Goal: Communication & Community: Ask a question

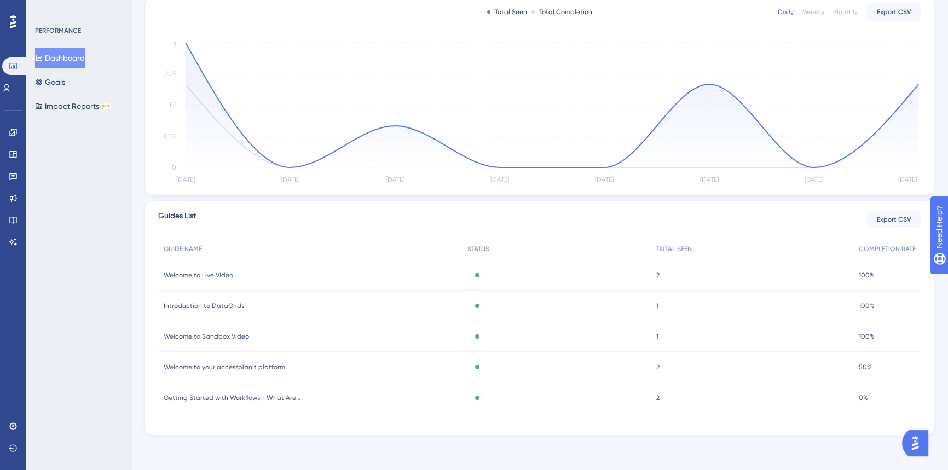
click at [914, 445] on img "Open AI Assistant Launcher" at bounding box center [915, 443] width 20 height 20
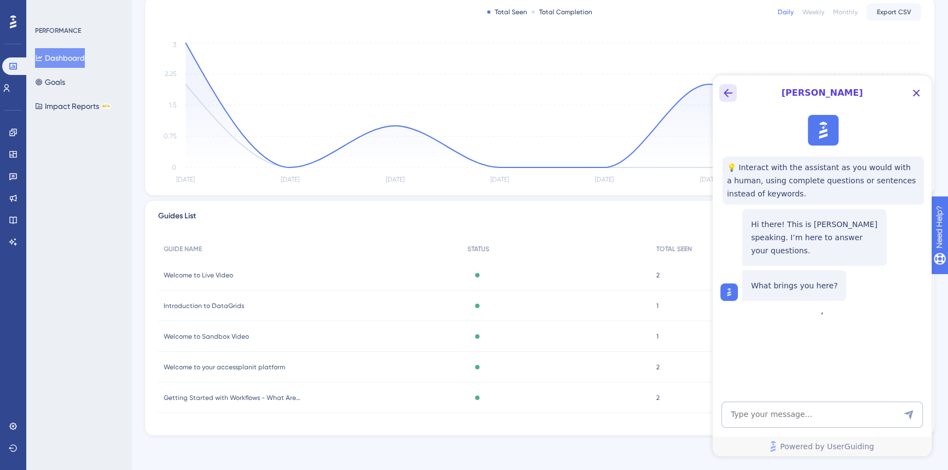
click at [726, 94] on icon "Back Button" at bounding box center [727, 92] width 13 height 13
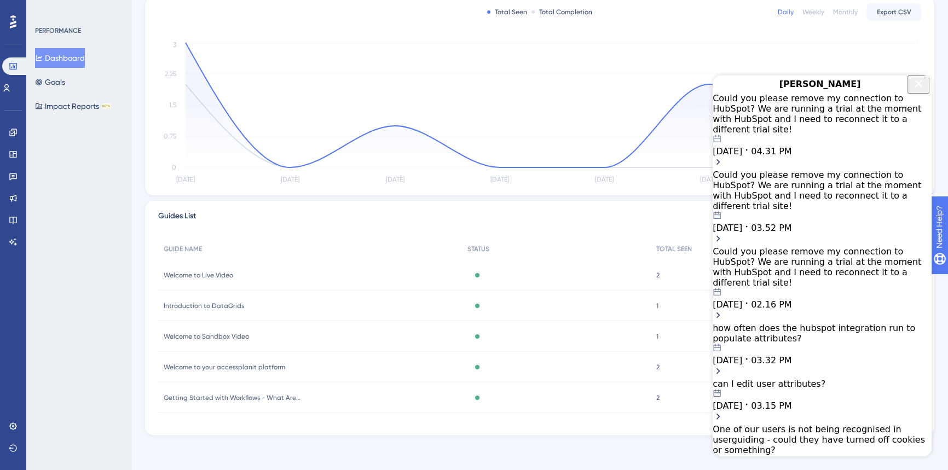
click at [818, 123] on div "Could you please remove my connection to HubSpot? We are running a trial at the…" at bounding box center [821, 114] width 219 height 42
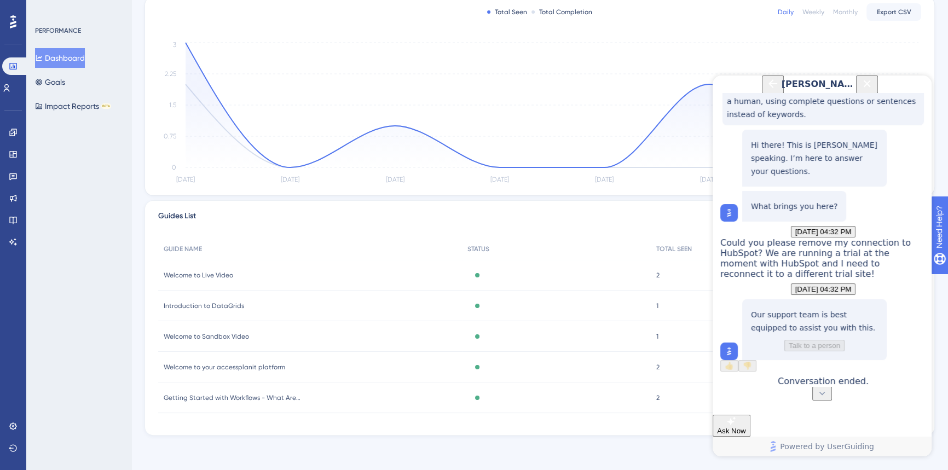
scroll to position [148, 0]
click at [746, 427] on span "Ask Now" at bounding box center [731, 431] width 29 height 8
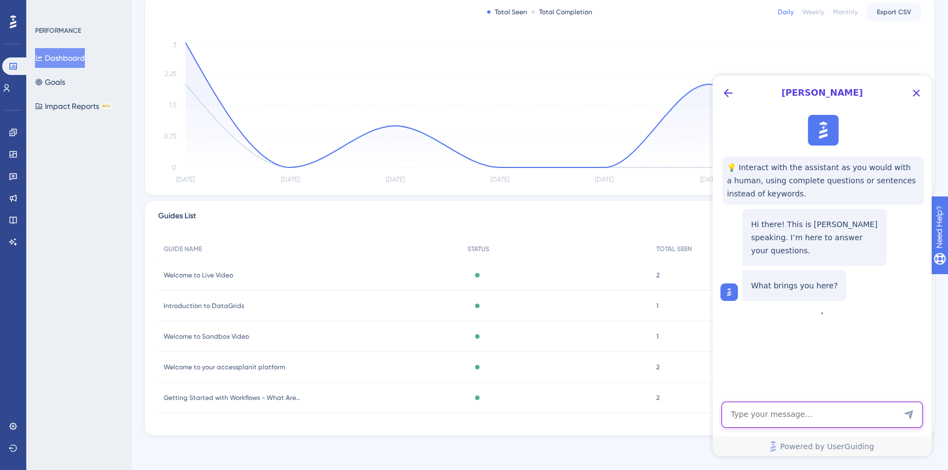
drag, startPoint x: 805, startPoint y: 403, endPoint x: 805, endPoint y: 411, distance: 8.2
click at [805, 405] on textarea "AI Assistant Text Input" at bounding box center [821, 415] width 201 height 26
click at [805, 411] on textarea "AI Assistant Text Input" at bounding box center [821, 415] width 201 height 26
type textarea "can I please talk to a person?"
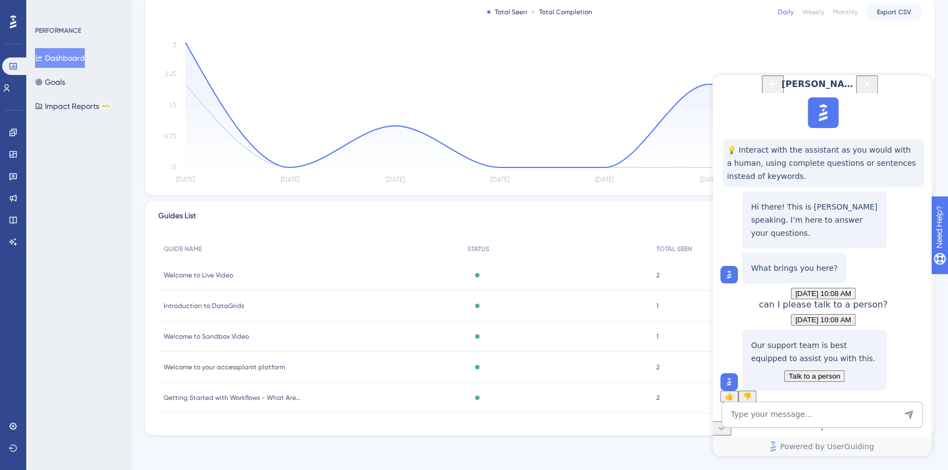
scroll to position [84, 0]
click at [813, 372] on span "Talk to a person" at bounding box center [813, 376] width 51 height 8
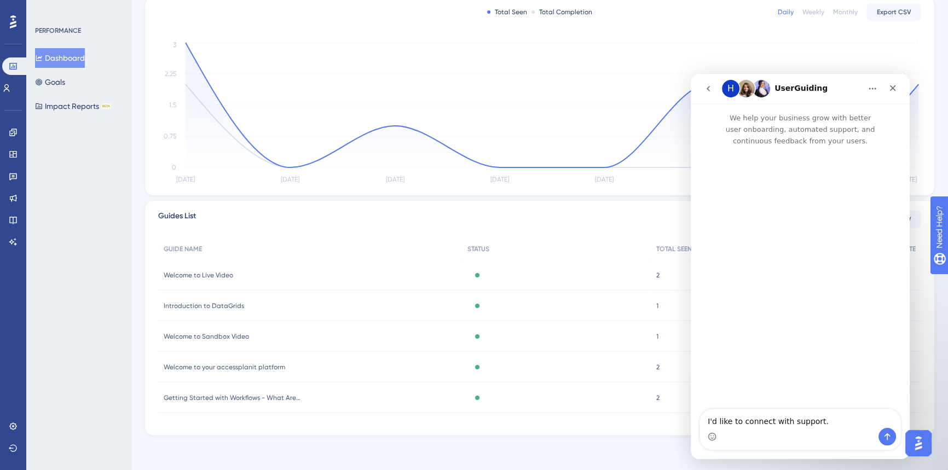
scroll to position [0, 0]
click at [707, 89] on icon "go back" at bounding box center [707, 88] width 3 height 5
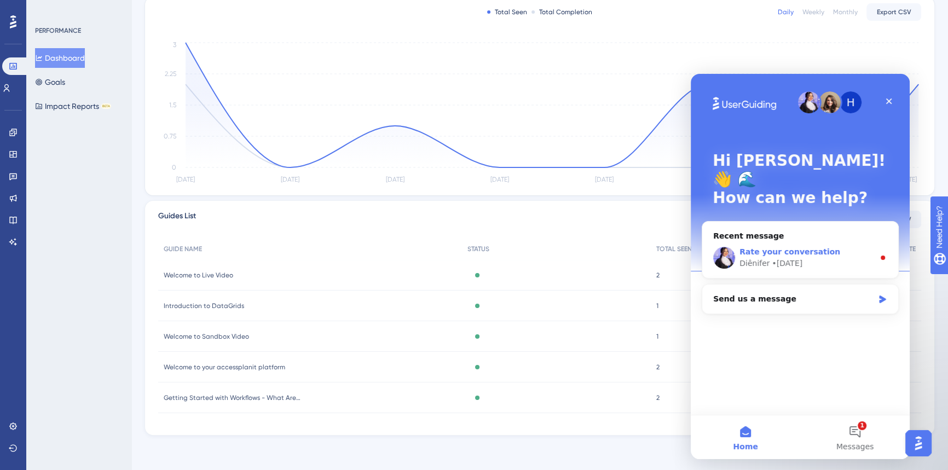
click at [804, 247] on span "Rate your conversation" at bounding box center [789, 251] width 101 height 9
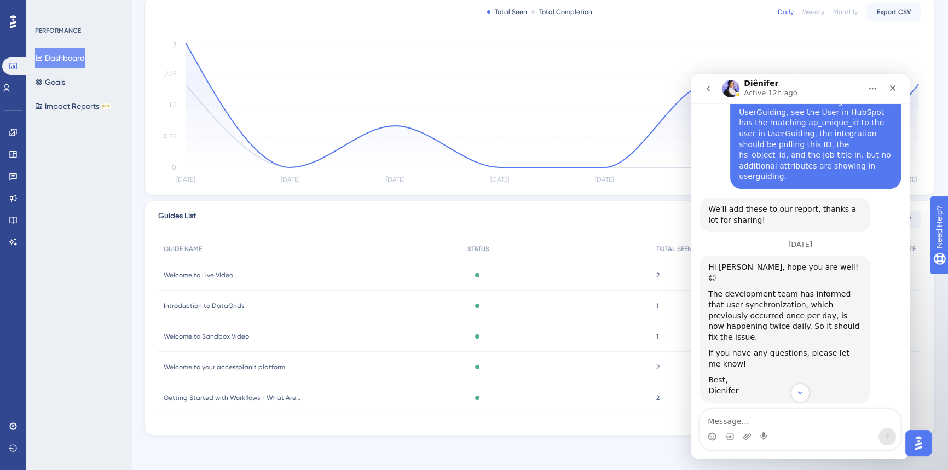
scroll to position [2910, 0]
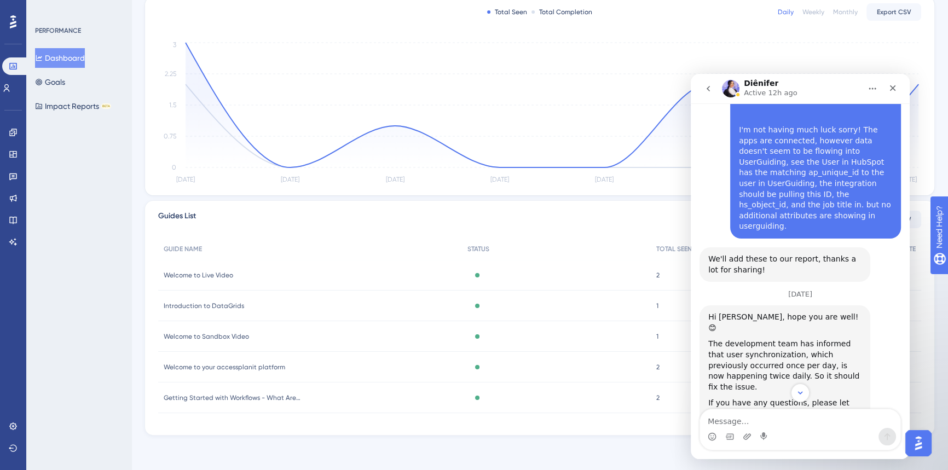
click at [733, 392] on div "Diênifer says…" at bounding box center [784, 394] width 153 height 5
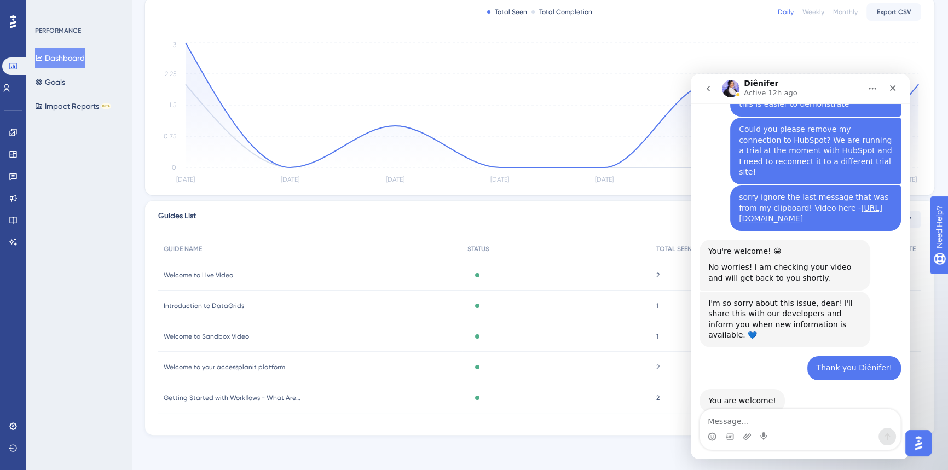
scroll to position [3717, 0]
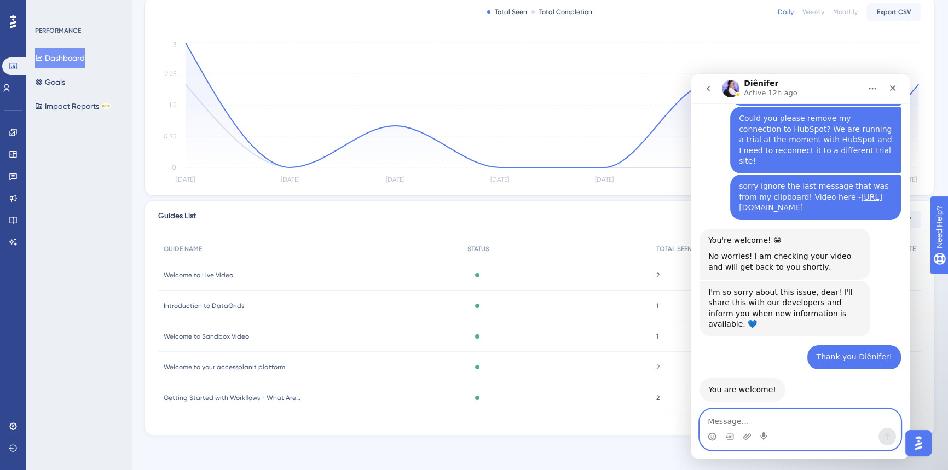
click at [747, 424] on textarea "Message…" at bounding box center [800, 418] width 200 height 19
click at [743, 432] on div "Help Diênifer understand how they’re doing:" at bounding box center [784, 442] width 153 height 21
copy div "Diênifer"
click at [750, 420] on textarea "Message…" at bounding box center [800, 418] width 200 height 19
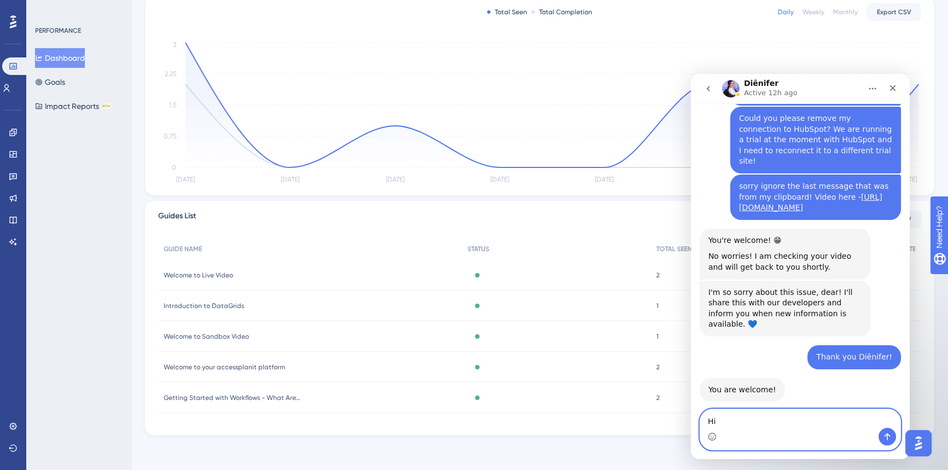
paste textarea "Diênifer"
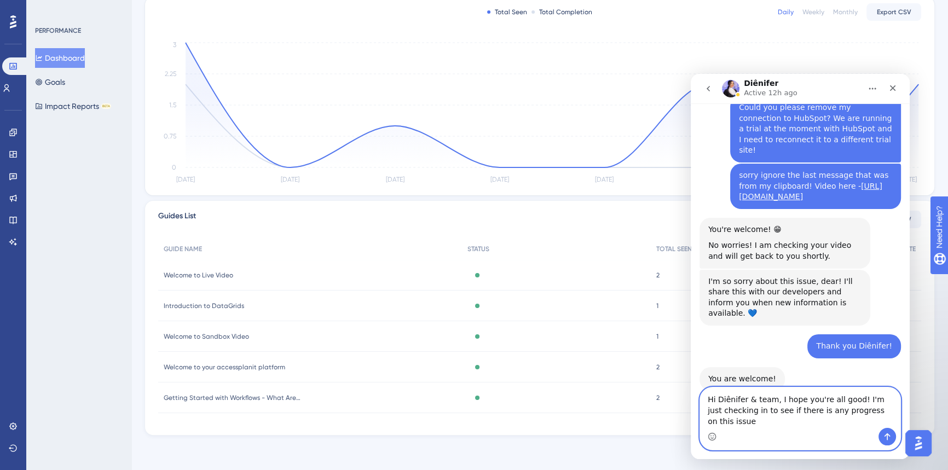
type textarea "Hi Diênifer & team, I hope you're all good! I'm just checking in to see if ther…"
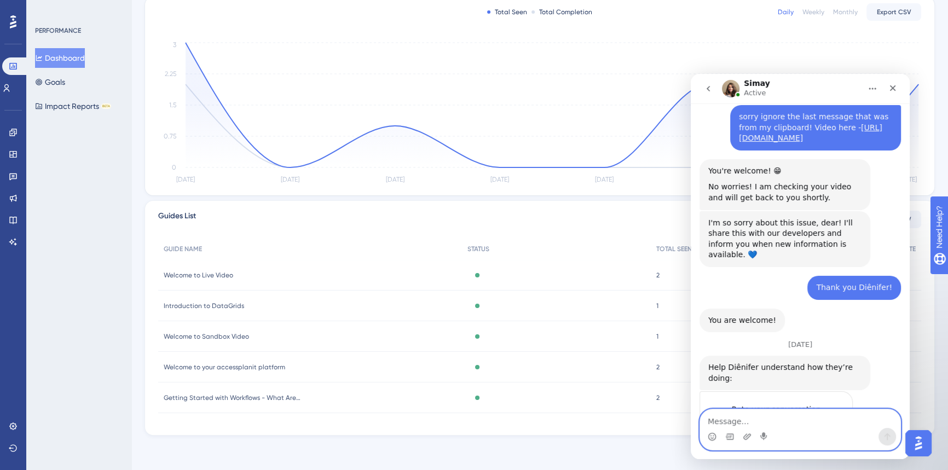
scroll to position [3856, 0]
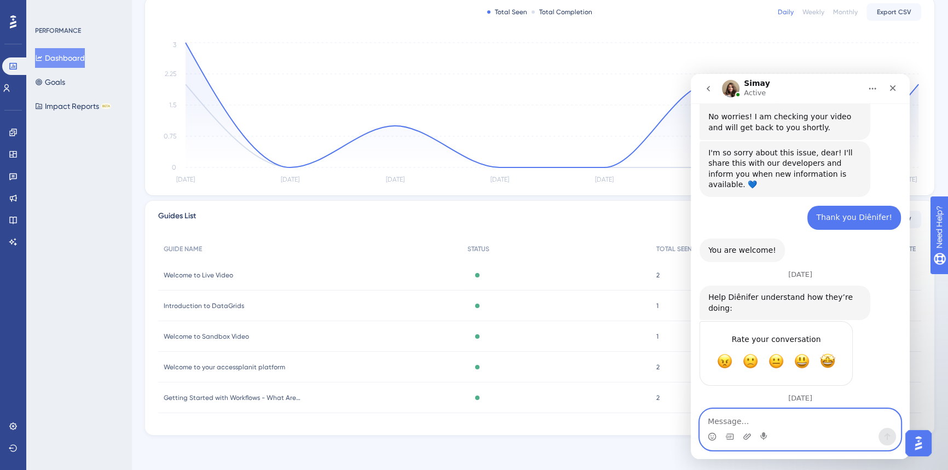
click at [819, 420] on textarea "Message…" at bounding box center [800, 418] width 200 height 19
click at [787, 420] on textarea "Message…" at bounding box center [800, 418] width 200 height 19
type textarea "t"
type textarea "T"
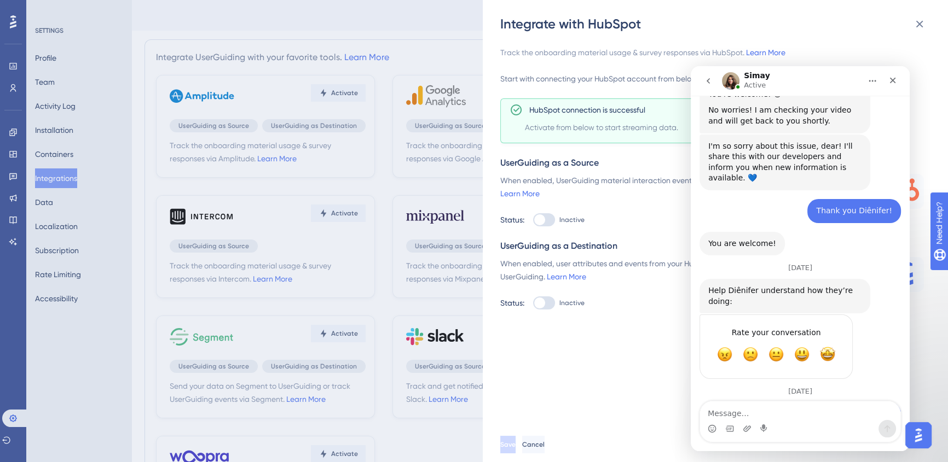
scroll to position [3845, 0]
click at [794, 410] on textarea "Message…" at bounding box center [800, 411] width 200 height 19
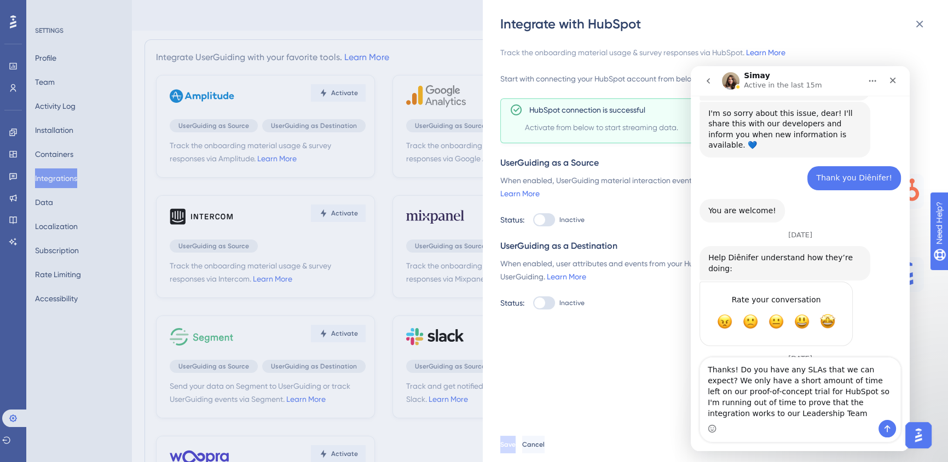
scroll to position [3889, 0]
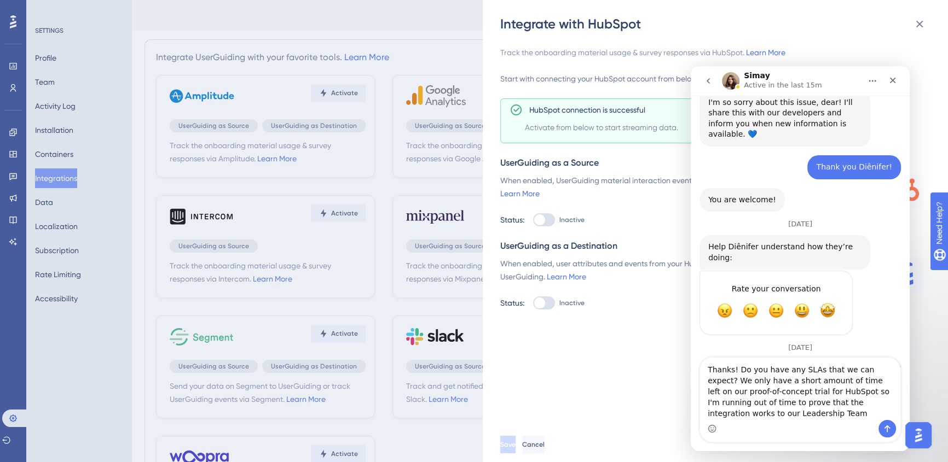
type textarea "Thanks! Do you have any SLAs that we can expect? We only have a short amount of…"
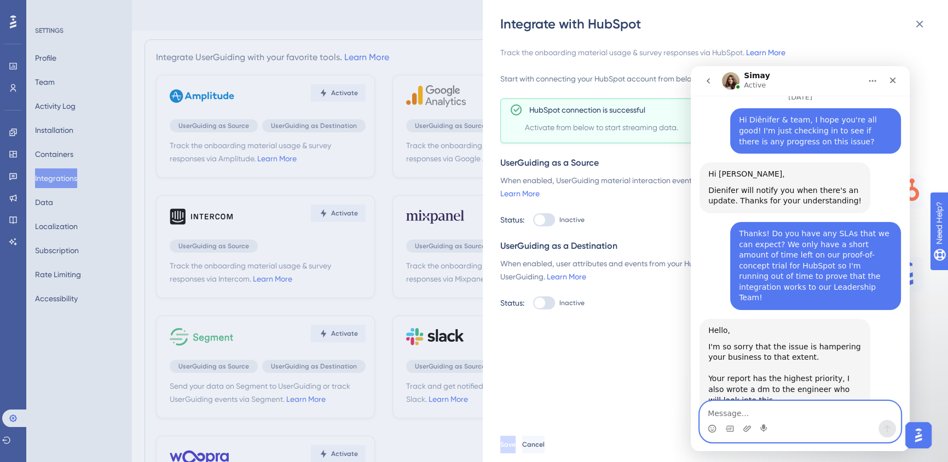
scroll to position [4147, 0]
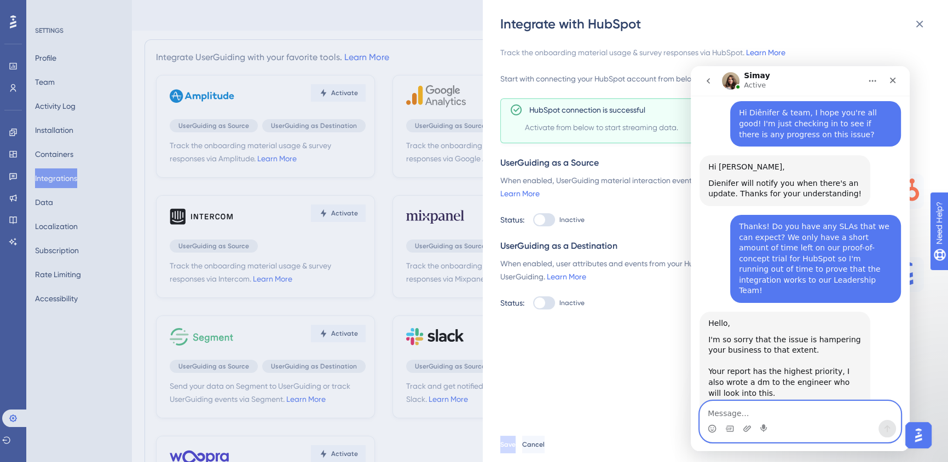
click at [747, 410] on textarea "Message…" at bounding box center [800, 411] width 200 height 19
type textarea "Okay thanks Simay!"
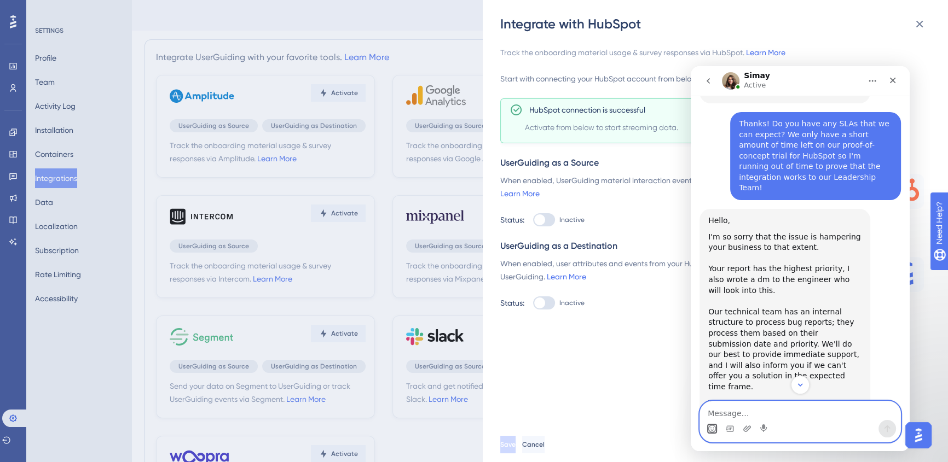
scroll to position [4260, 0]
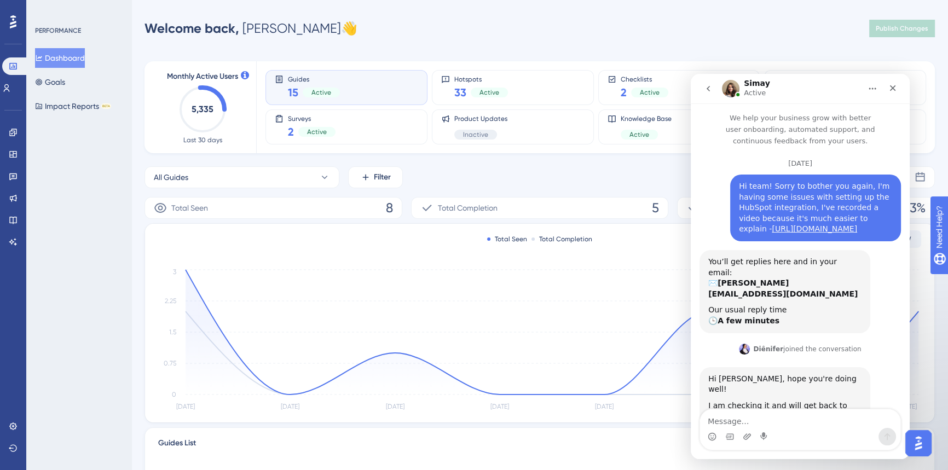
scroll to position [3645, 0]
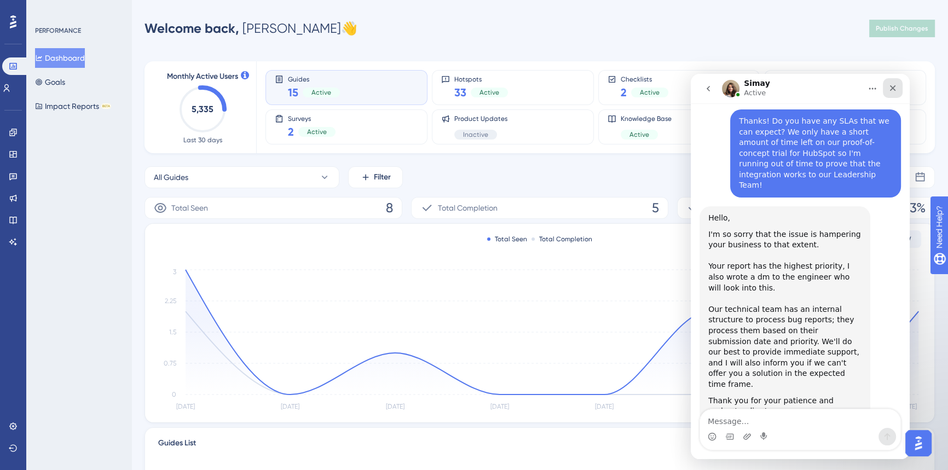
click at [893, 90] on icon "Close" at bounding box center [892, 88] width 9 height 9
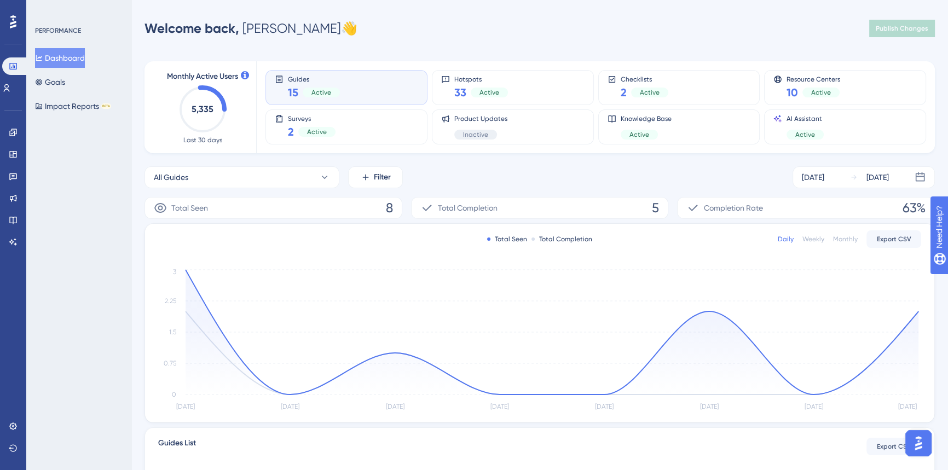
scroll to position [3996, 0]
